Goal: Transaction & Acquisition: Book appointment/travel/reservation

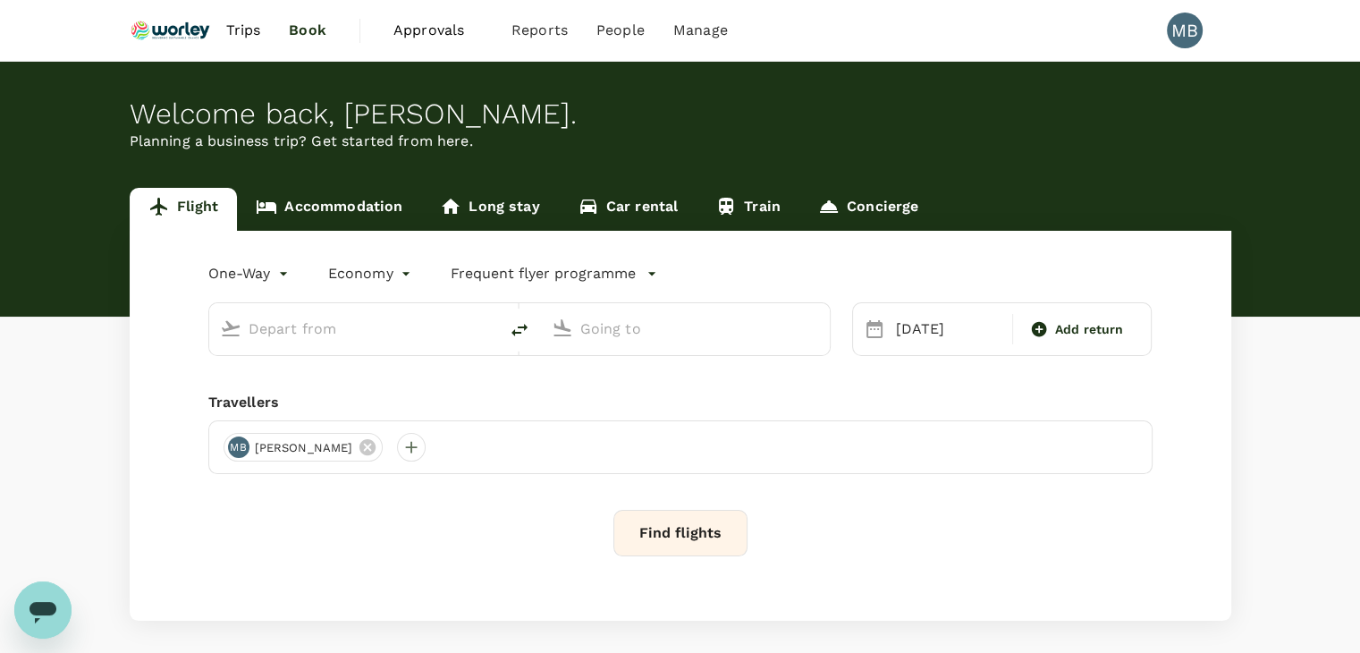
type input "Kuala Lumpur Intl ([GEOGRAPHIC_DATA])"
type input "[GEOGRAPHIC_DATA] (TGG)"
type input "Kuala Lumpur Intl ([GEOGRAPHIC_DATA])"
type input "[GEOGRAPHIC_DATA] (TGG)"
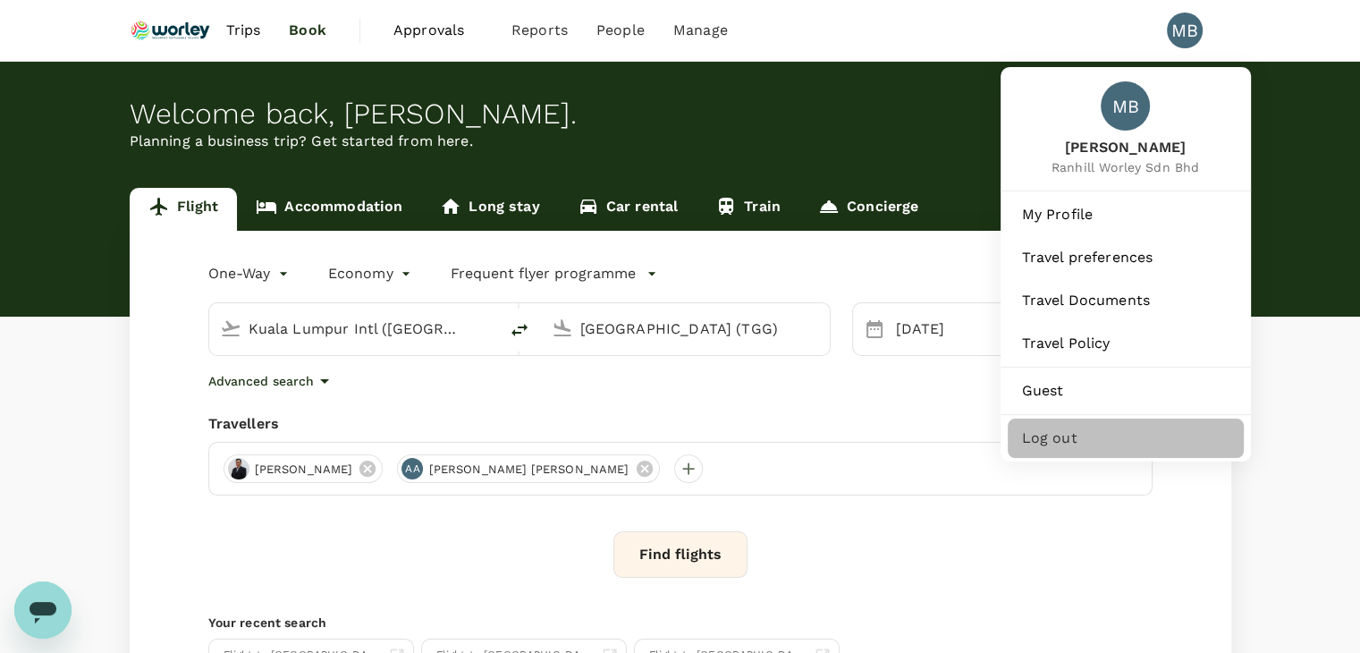
click at [1051, 449] on span "Log out" at bounding box center [1125, 437] width 207 height 21
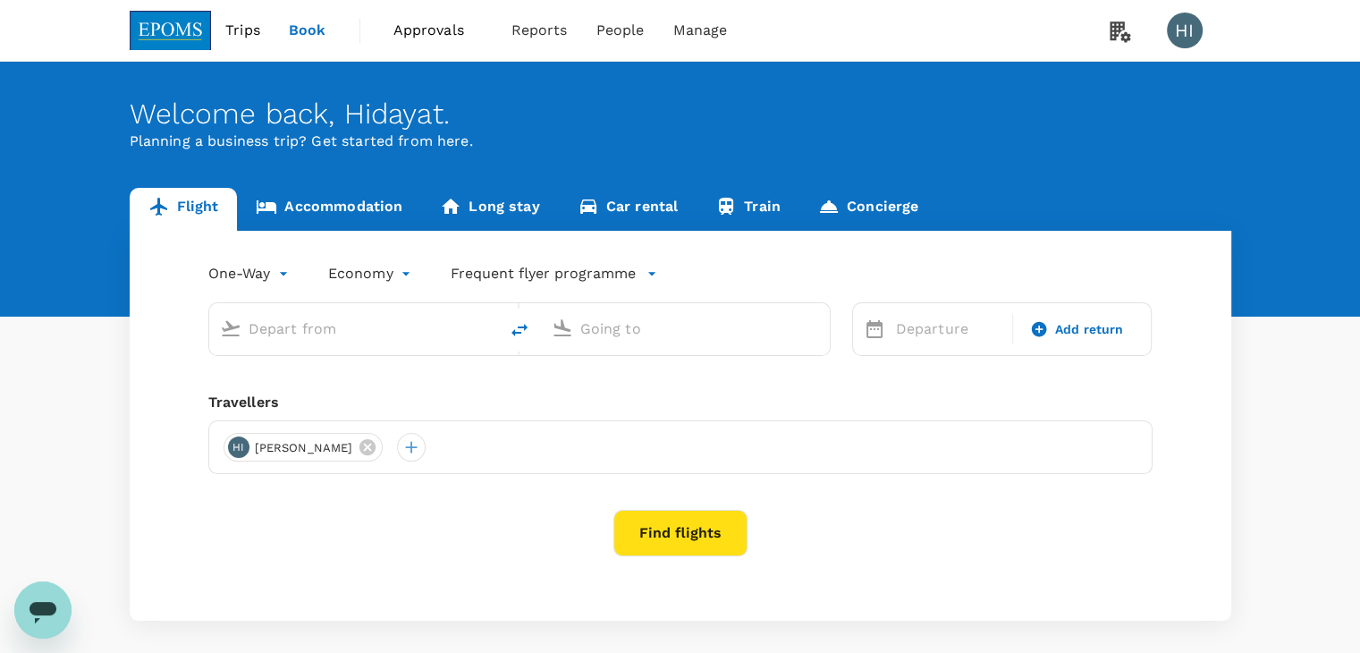
type input "roundtrip"
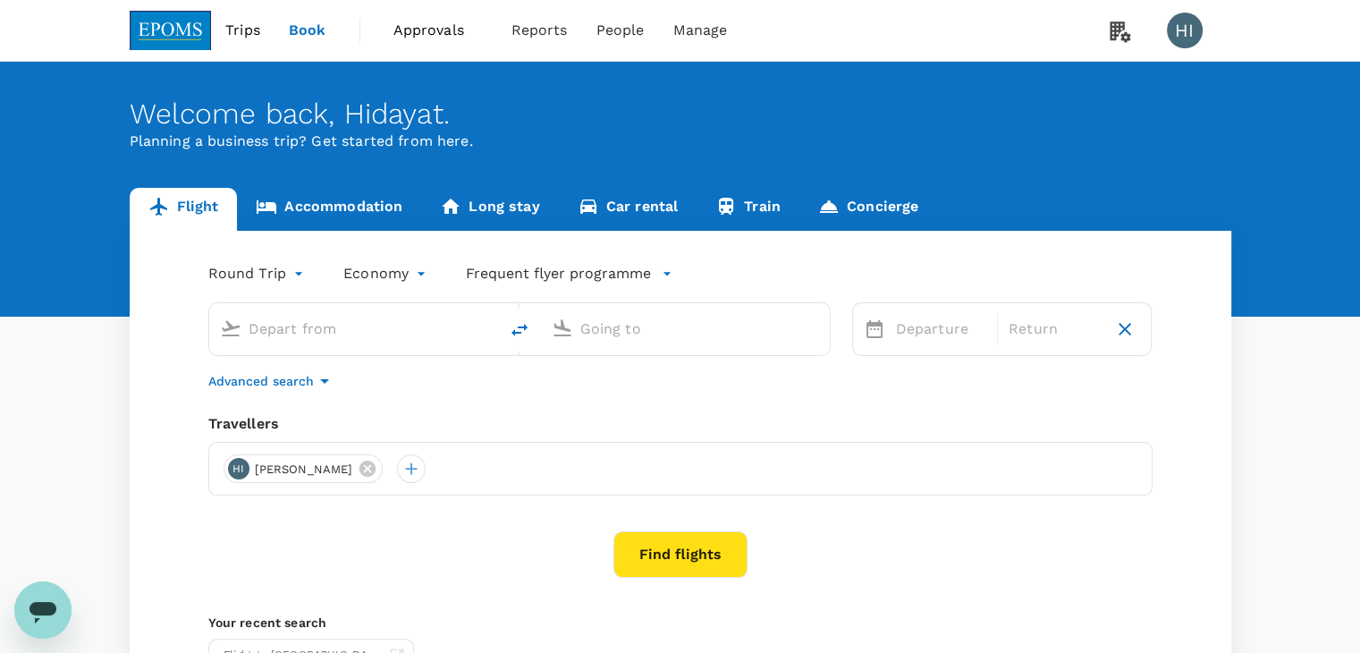
type input "Miri Intl (MYY)"
type input "Kuala Lumpur Intl ([GEOGRAPHIC_DATA])"
